Goal: Find specific page/section: Find specific page/section

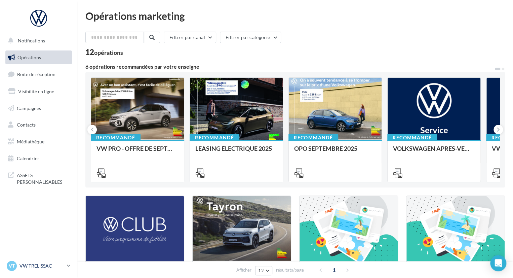
click at [67, 265] on icon at bounding box center [69, 266] width 4 height 6
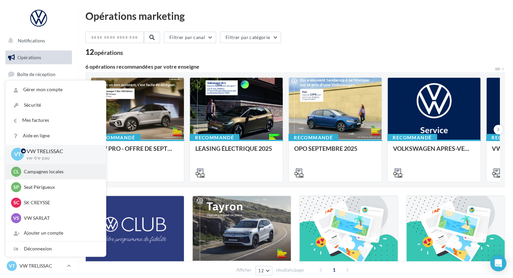
click at [53, 177] on div "Cl Campagnes locales audijl" at bounding box center [56, 171] width 100 height 15
click at [50, 171] on p "Campagnes locales" at bounding box center [61, 171] width 74 height 7
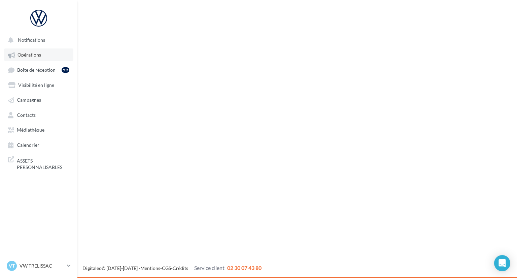
click at [44, 55] on link "Opérations" at bounding box center [38, 54] width 69 height 12
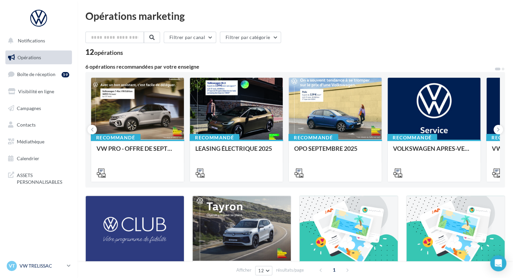
click at [49, 265] on p "VW TRELISSAC" at bounding box center [42, 265] width 45 height 7
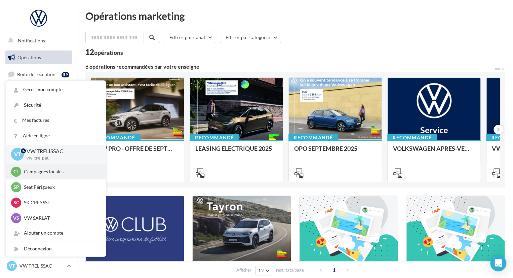
click at [62, 177] on div "Cl Campagnes locales audijl" at bounding box center [56, 171] width 100 height 15
click at [39, 173] on p "Campagnes locales" at bounding box center [61, 171] width 74 height 7
